Goal: Information Seeking & Learning: Learn about a topic

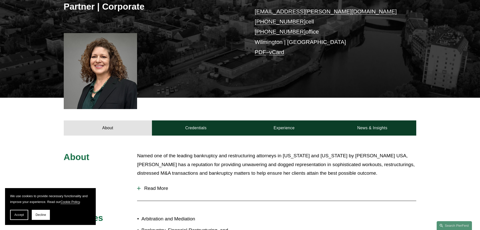
scroll to position [25, 0]
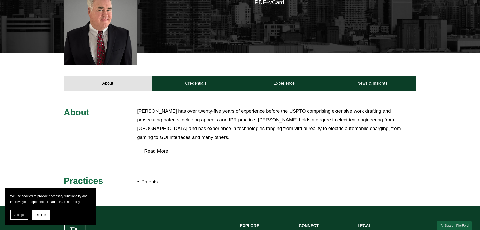
scroll to position [90, 0]
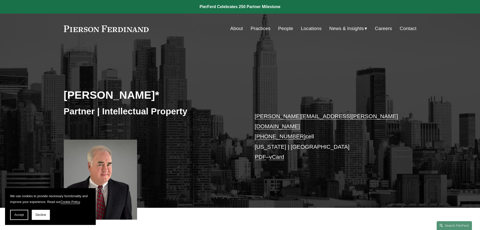
scroll to position [151, 0]
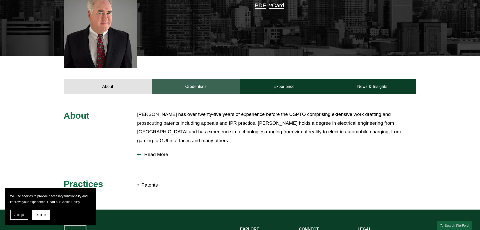
click at [197, 81] on link "Credentials" at bounding box center [196, 86] width 88 height 15
